Goal: Navigation & Orientation: Find specific page/section

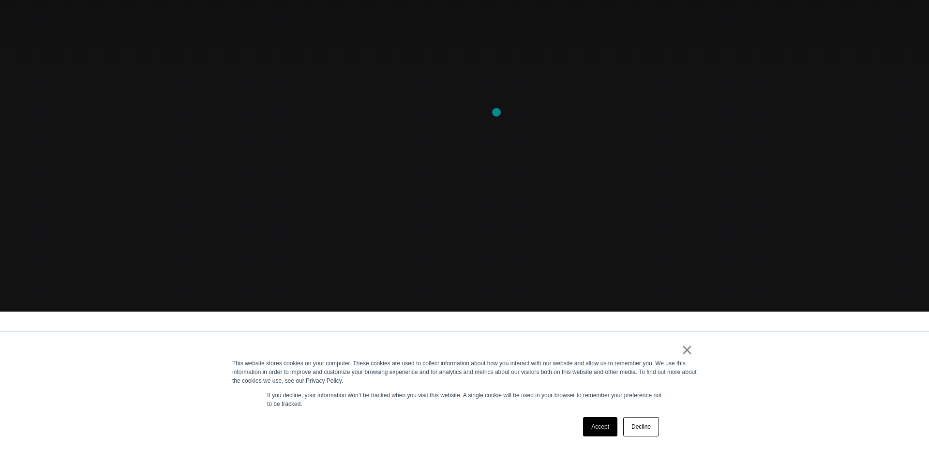
scroll to position [249, 0]
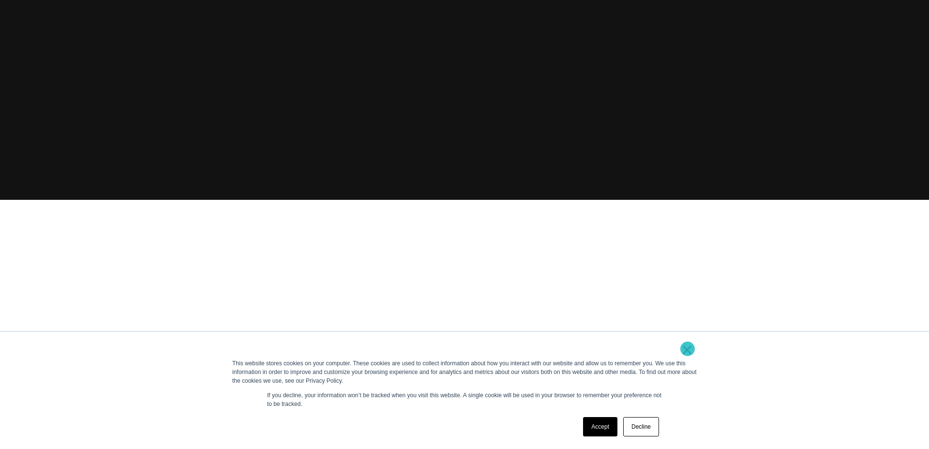
click at [686, 346] on link "×" at bounding box center [687, 350] width 12 height 9
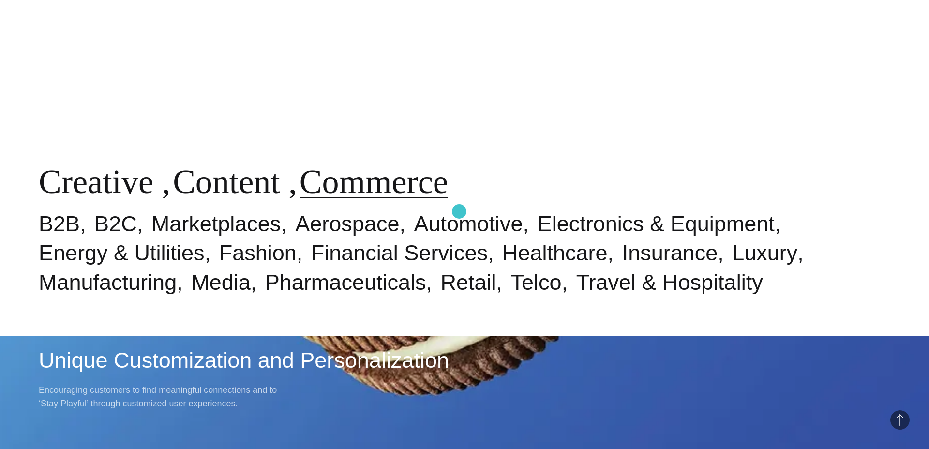
scroll to position [562, 0]
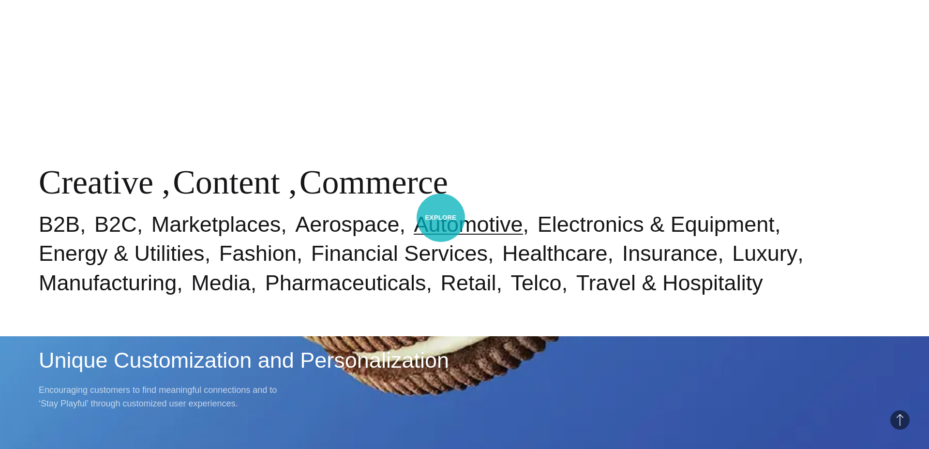
click at [441, 218] on link "Automotive" at bounding box center [468, 224] width 109 height 25
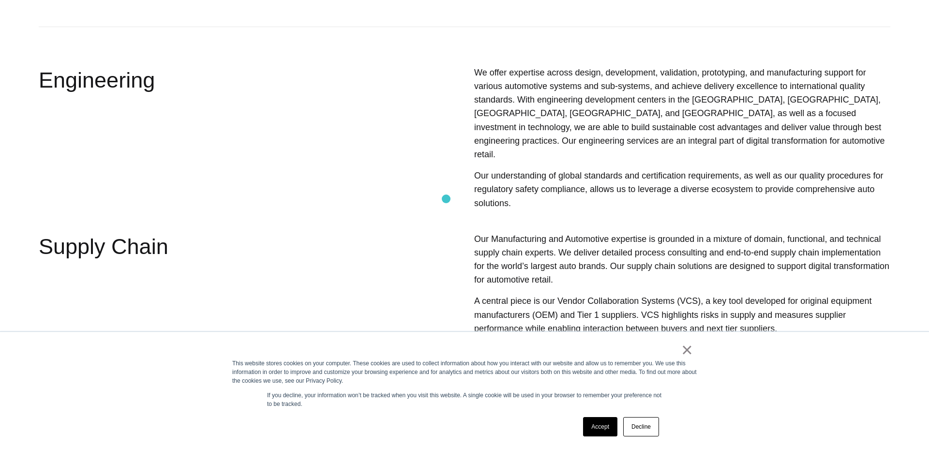
scroll to position [832, 0]
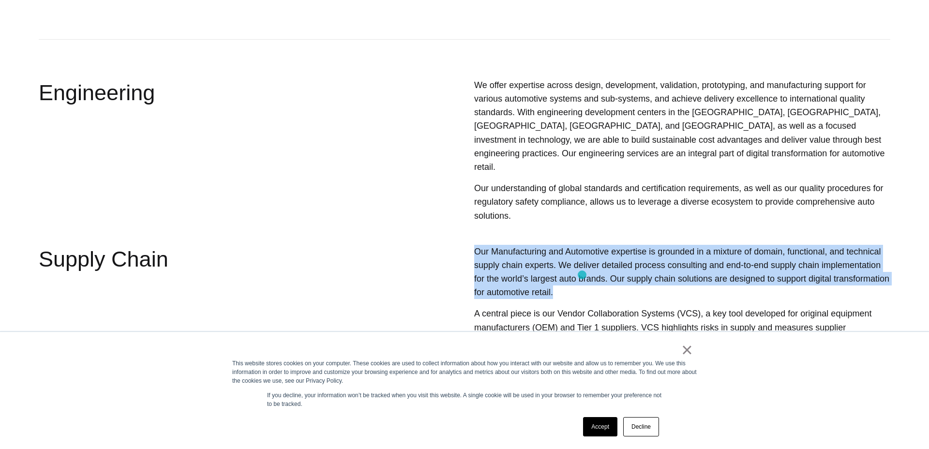
drag, startPoint x: 525, startPoint y: 228, endPoint x: 583, endPoint y: 277, distance: 75.8
click at [682, 351] on link "×" at bounding box center [687, 350] width 12 height 9
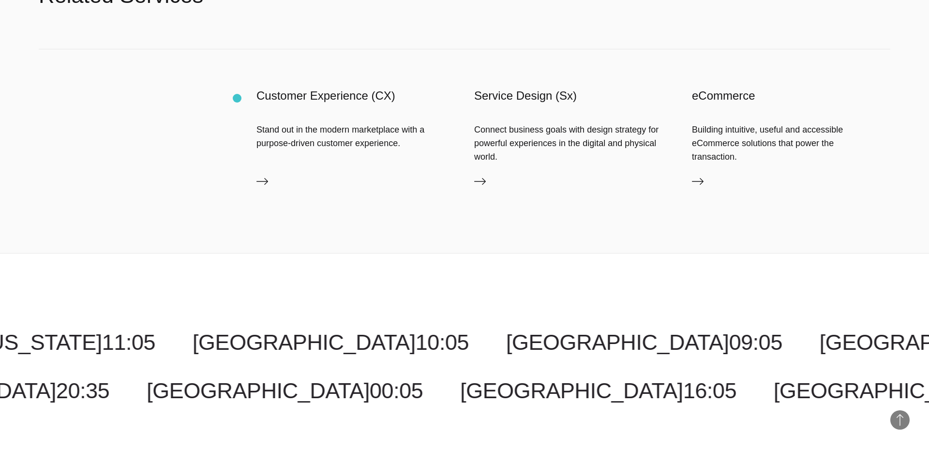
scroll to position [3136, 0]
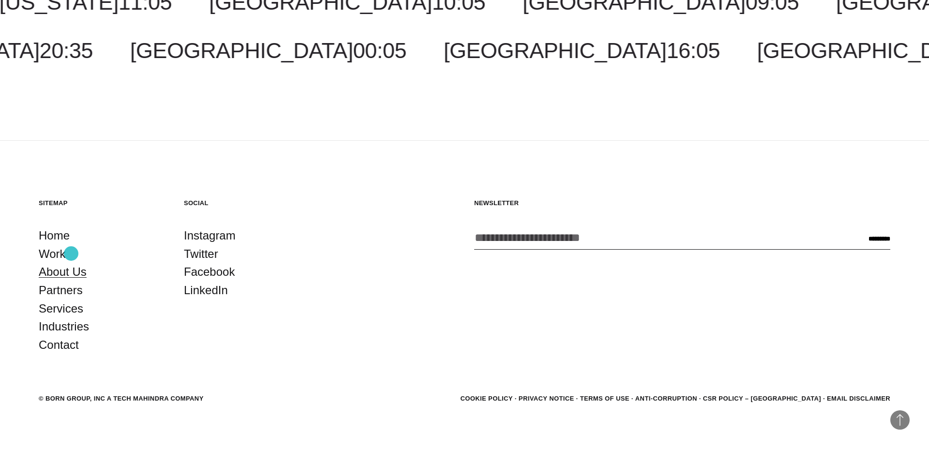
click at [71, 263] on link "About Us" at bounding box center [63, 272] width 48 height 18
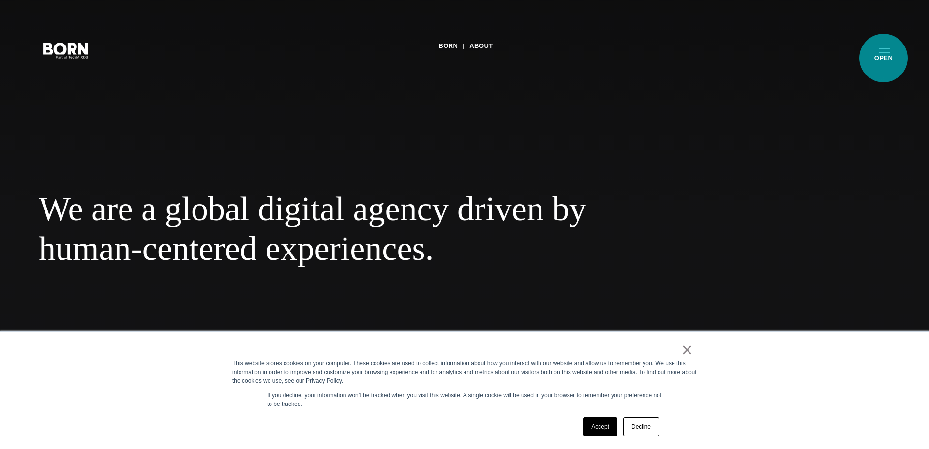
click at [884, 58] on button "Primary Menu" at bounding box center [884, 50] width 23 height 20
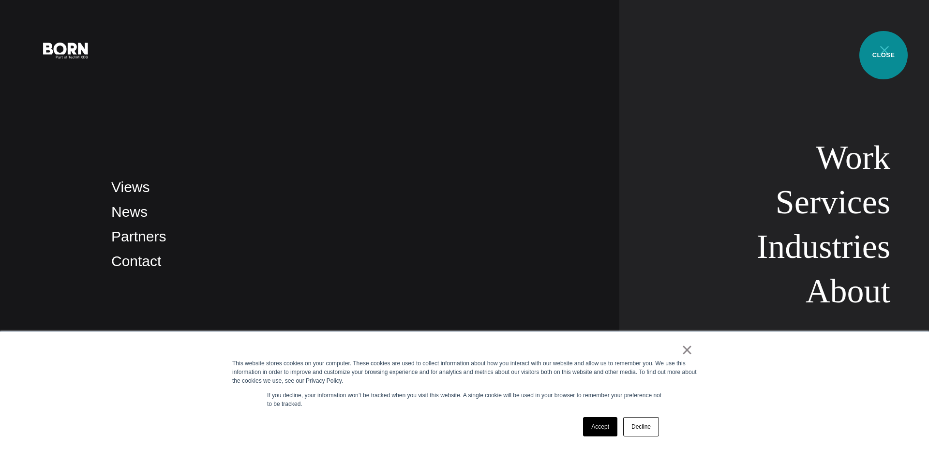
click at [884, 55] on button "Primary Menu" at bounding box center [884, 50] width 23 height 20
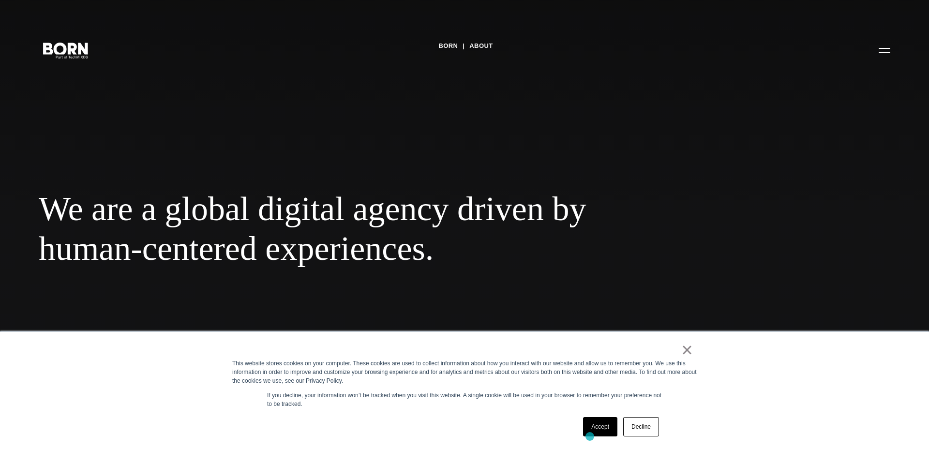
click at [589, 436] on link "Accept" at bounding box center [600, 426] width 34 height 19
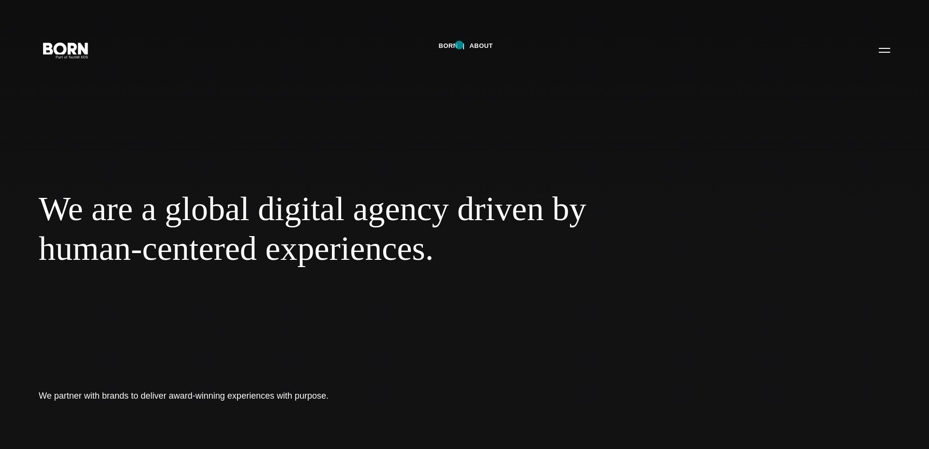
click at [459, 45] on div "BORN About" at bounding box center [465, 46] width 54 height 15
click at [455, 45] on link "BORN" at bounding box center [447, 46] width 19 height 15
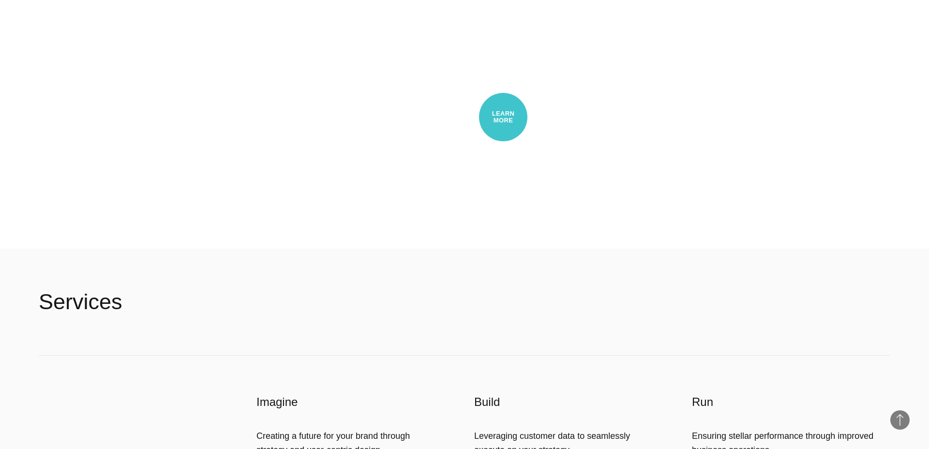
scroll to position [2481, 0]
